Goal: Task Accomplishment & Management: Complete application form

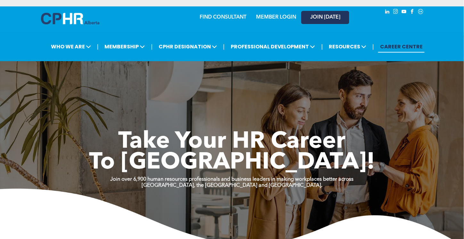
click at [318, 17] on span "JOIN [DATE]" at bounding box center [325, 17] width 30 height 6
click at [266, 13] on div "MEMBER LOGIN" at bounding box center [276, 16] width 42 height 12
click at [277, 23] on div "MEMBER LOGIN" at bounding box center [262, 17] width 59 height 20
click at [372, 21] on div at bounding box center [392, 19] width 64 height 27
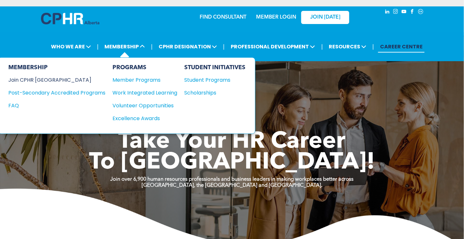
click at [37, 79] on div "Join CPHR [GEOGRAPHIC_DATA]" at bounding box center [52, 80] width 88 height 8
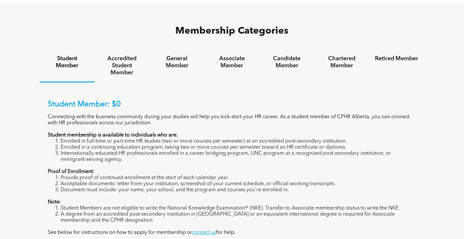
scroll to position [449, 0]
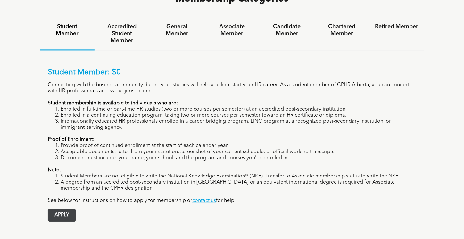
click at [51, 209] on span "APPLY" at bounding box center [62, 215] width 28 height 13
